Goal: Obtain resource: Obtain resource

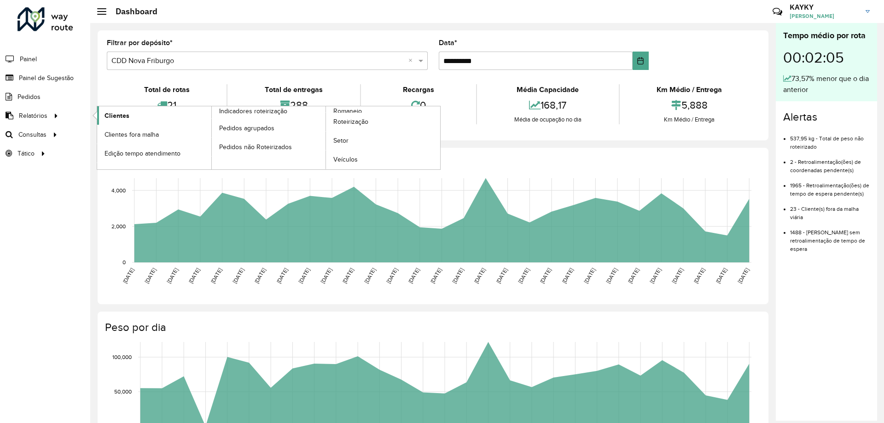
click at [132, 115] on link "Clientes" at bounding box center [154, 115] width 114 height 18
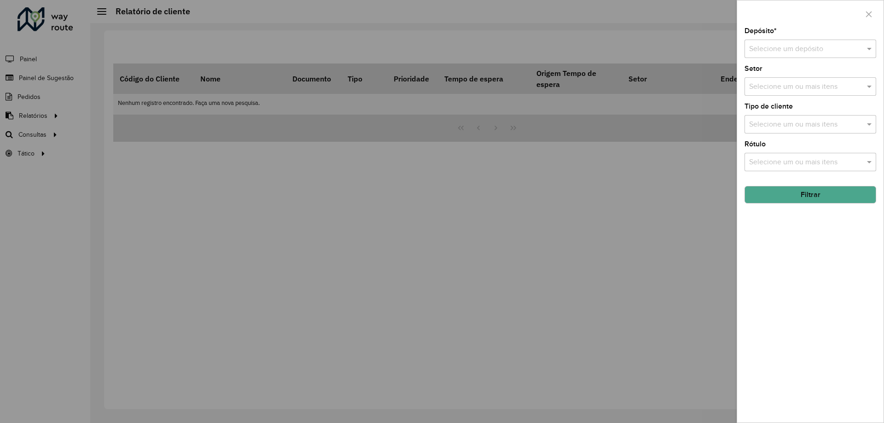
click at [821, 42] on div "Selecione um depósito" at bounding box center [810, 49] width 132 height 18
click at [797, 69] on div "CDD Nova Friburgo" at bounding box center [810, 76] width 131 height 16
click at [784, 91] on input "text" at bounding box center [805, 86] width 118 height 11
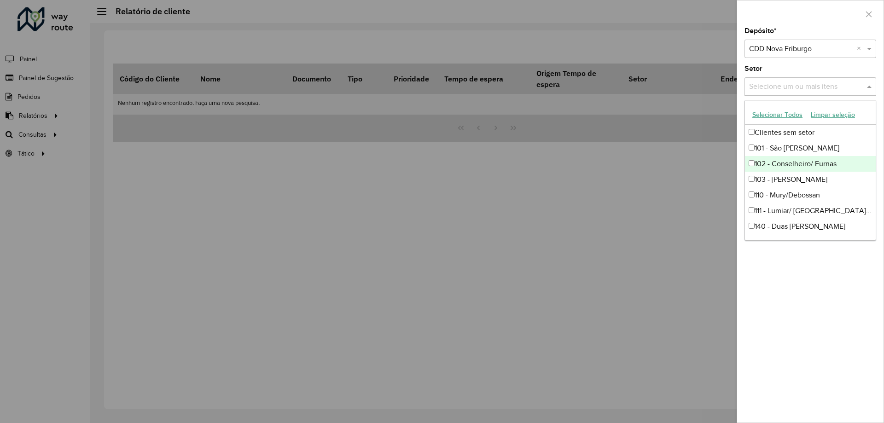
click at [808, 67] on div "Setor Selecione um ou mais itens" at bounding box center [810, 80] width 132 height 30
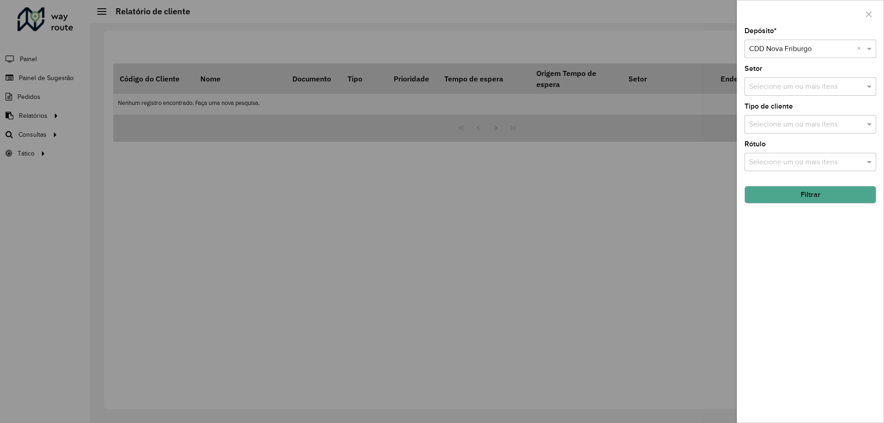
click at [805, 192] on button "Filtrar" at bounding box center [810, 194] width 132 height 17
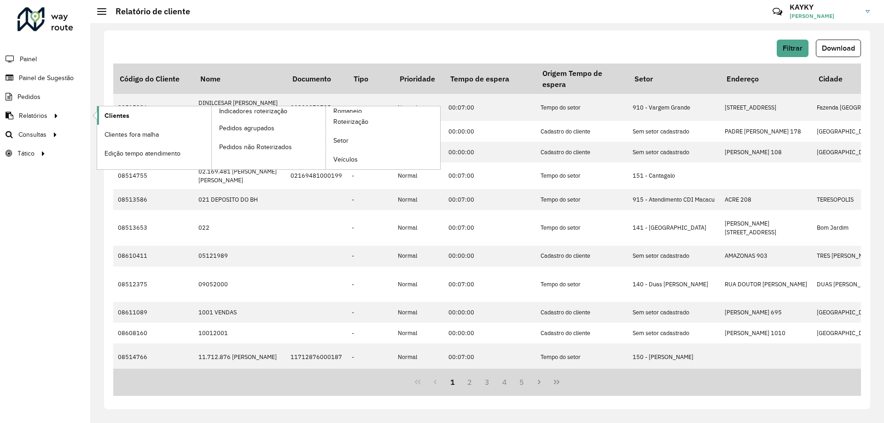
click at [116, 116] on span "Clientes" at bounding box center [116, 116] width 25 height 10
click at [125, 114] on span "Clientes" at bounding box center [116, 116] width 25 height 10
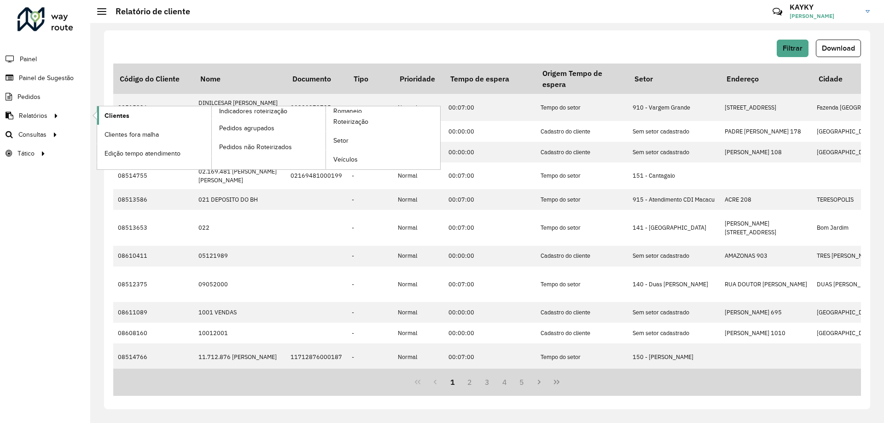
click at [125, 114] on span "Clientes" at bounding box center [116, 116] width 25 height 10
click at [116, 118] on span "Clientes" at bounding box center [116, 116] width 25 height 10
click at [120, 121] on link "Clientes" at bounding box center [154, 115] width 114 height 18
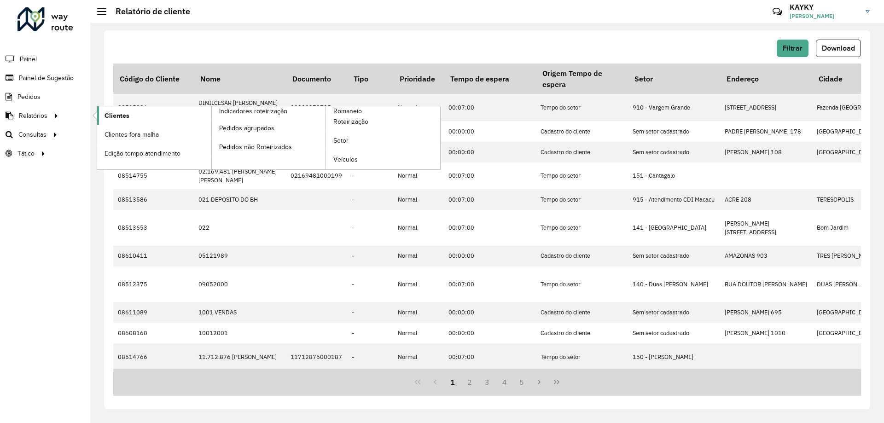
click at [111, 107] on link "Clientes" at bounding box center [154, 115] width 114 height 18
click at [111, 108] on link "Clientes" at bounding box center [154, 115] width 114 height 18
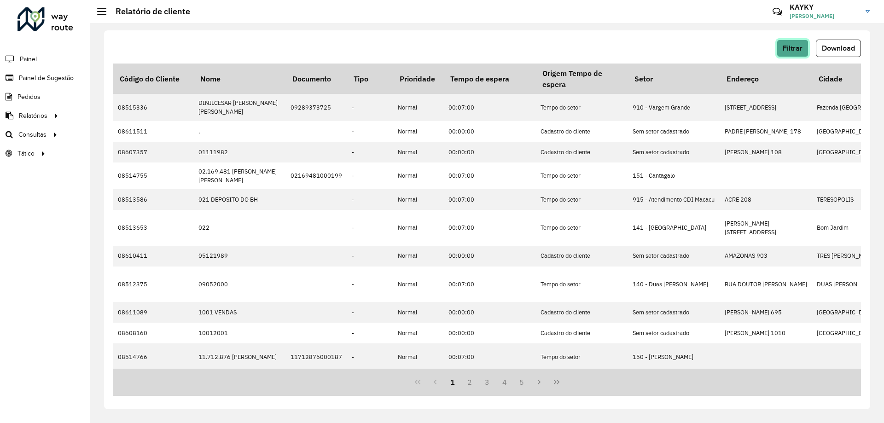
click at [789, 41] on button "Filtrar" at bounding box center [792, 48] width 32 height 17
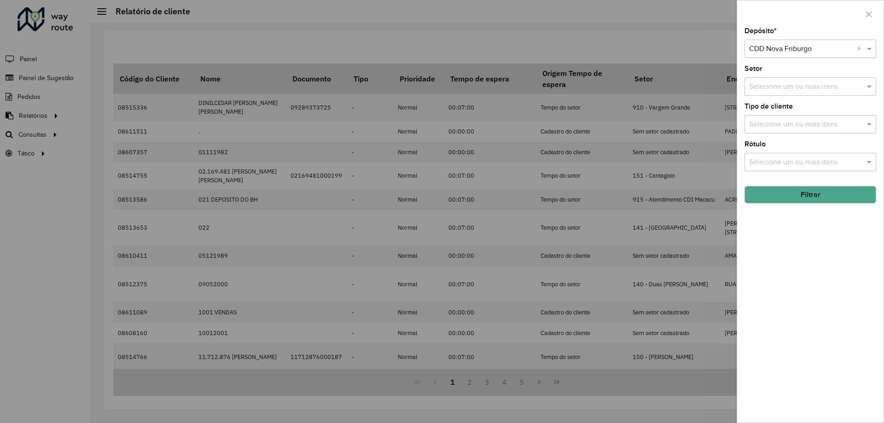
click at [818, 193] on button "Filtrar" at bounding box center [810, 194] width 132 height 17
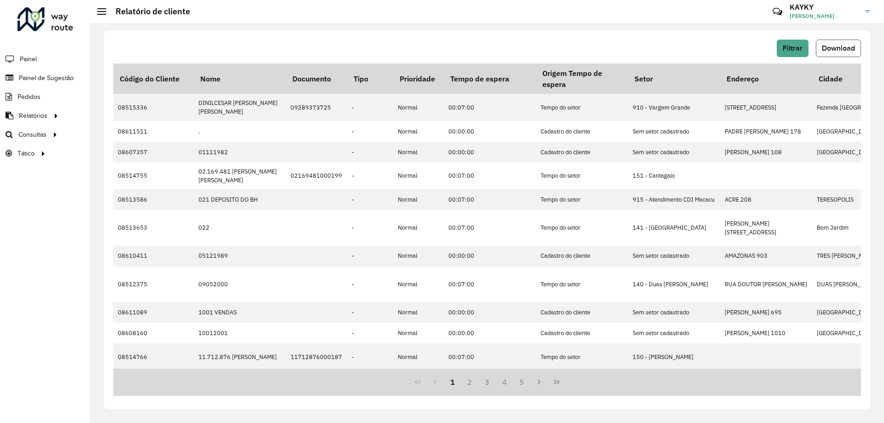
click at [832, 43] on button "Download" at bounding box center [838, 48] width 45 height 17
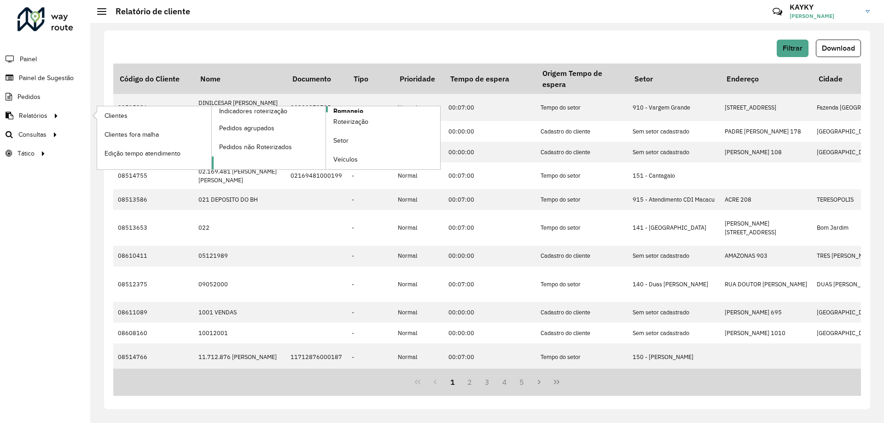
click at [345, 110] on span "Romaneio" at bounding box center [348, 111] width 30 height 10
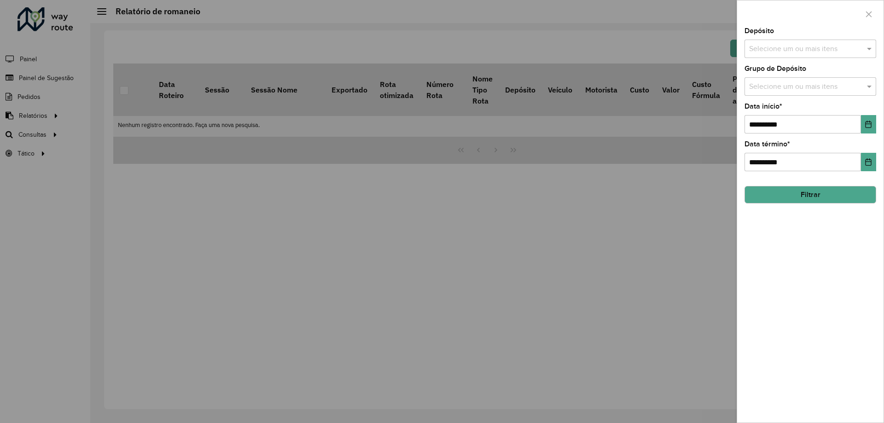
drag, startPoint x: 346, startPoint y: 94, endPoint x: 200, endPoint y: 96, distance: 145.4
click at [345, 95] on div at bounding box center [442, 211] width 884 height 423
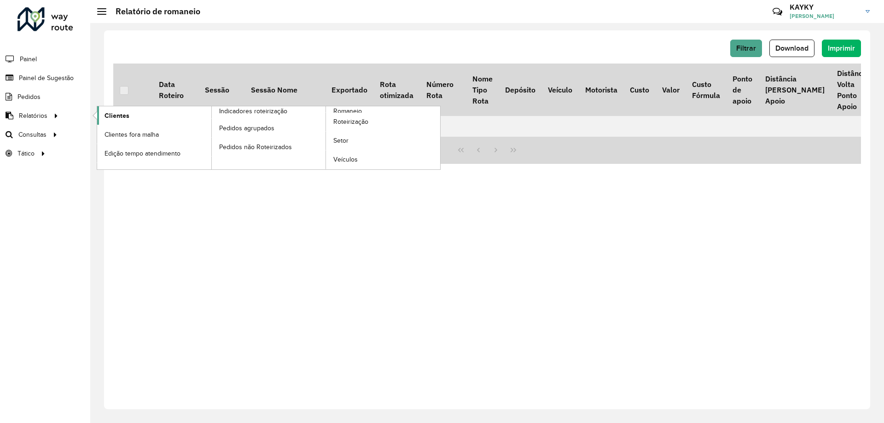
click at [110, 118] on span "Clientes" at bounding box center [116, 116] width 25 height 10
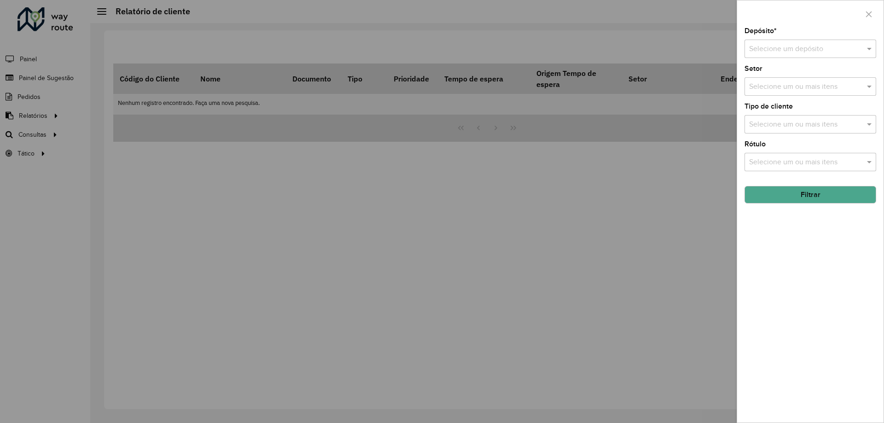
click at [798, 60] on div "Depósito * Selecione um depósito Setor Selecione um ou mais itens Tipo de clien…" at bounding box center [810, 225] width 146 height 395
click at [798, 49] on input "text" at bounding box center [801, 49] width 104 height 11
click at [783, 77] on span "CDD Nova Friburgo" at bounding box center [779, 75] width 63 height 8
click at [829, 193] on button "Filtrar" at bounding box center [810, 194] width 132 height 17
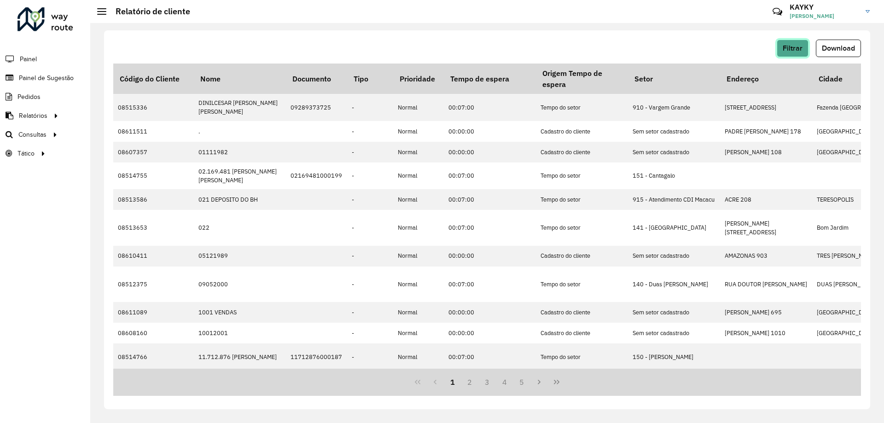
click at [797, 46] on span "Filtrar" at bounding box center [792, 48] width 20 height 8
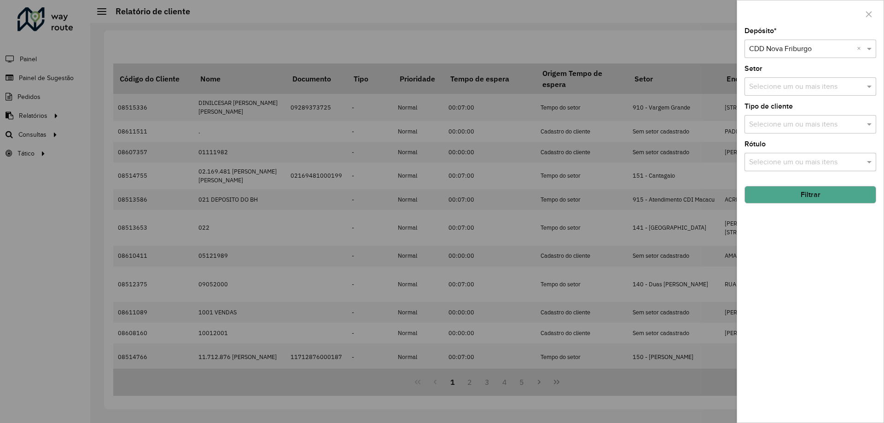
click at [544, 206] on div at bounding box center [442, 211] width 884 height 423
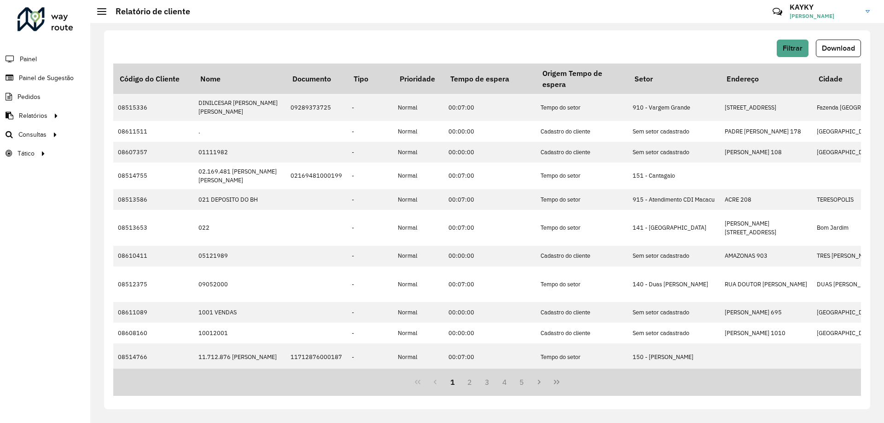
click at [826, 48] on span "Download" at bounding box center [837, 48] width 33 height 8
